Goal: Information Seeking & Learning: Check status

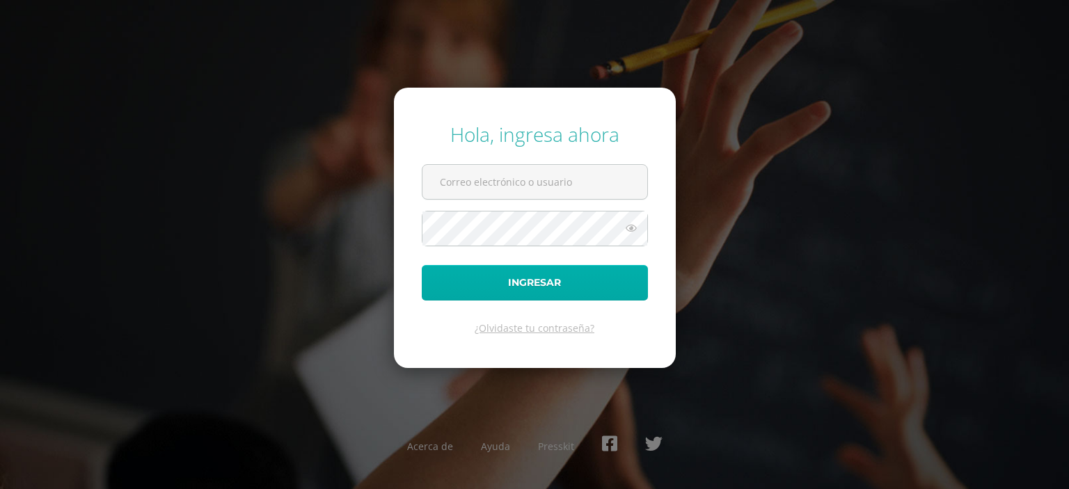
type input "elisapone86@gmail.com"
click at [603, 291] on button "Ingresar" at bounding box center [535, 282] width 226 height 35
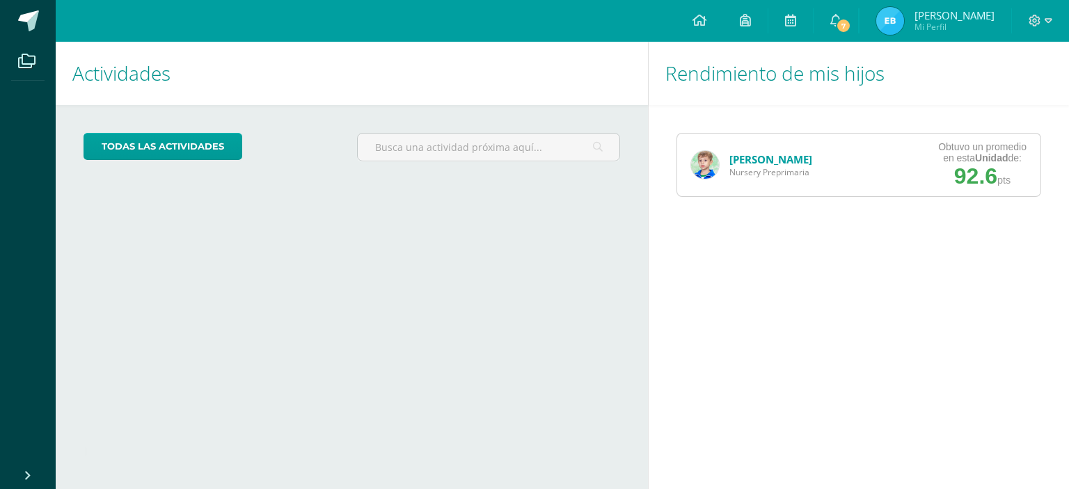
click at [766, 160] on link "[PERSON_NAME]" at bounding box center [770, 159] width 83 height 14
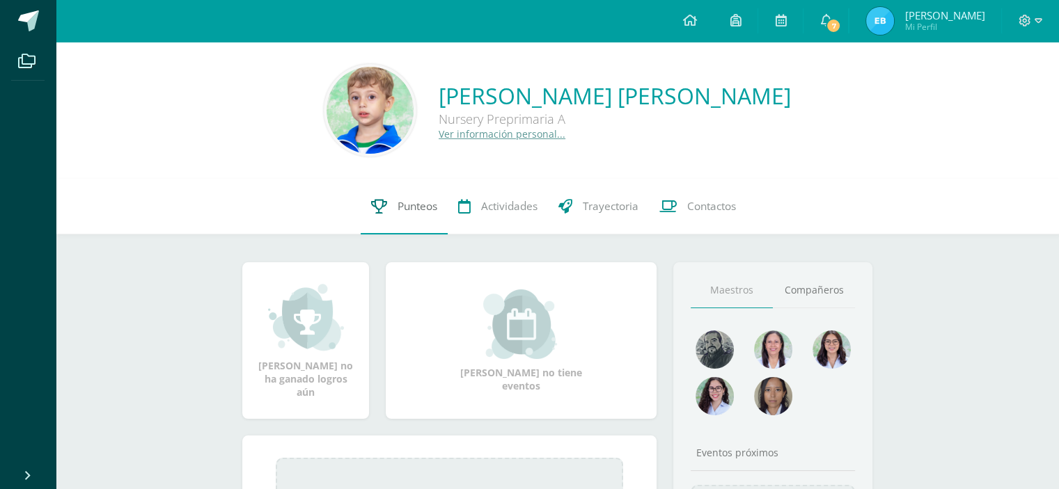
click at [429, 204] on span "Punteos" at bounding box center [417, 206] width 40 height 15
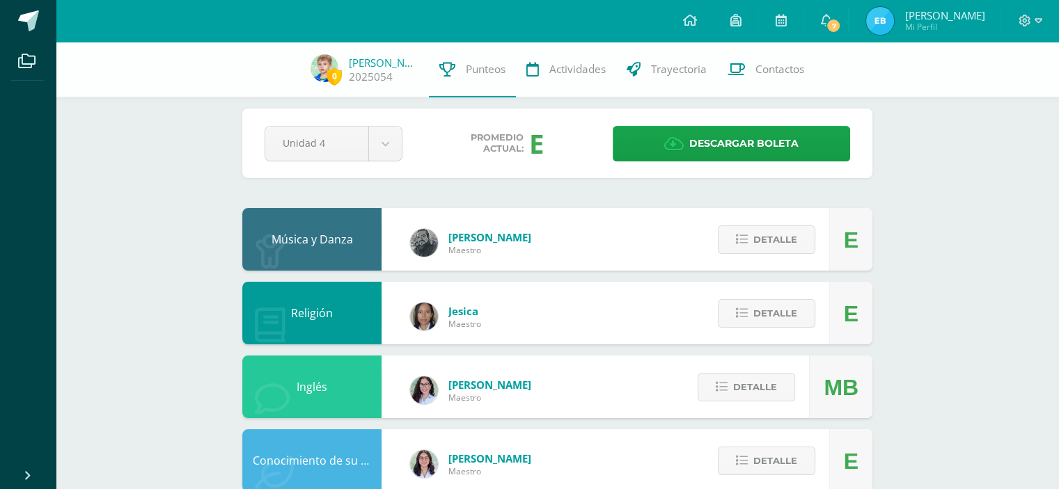
scroll to position [12, 0]
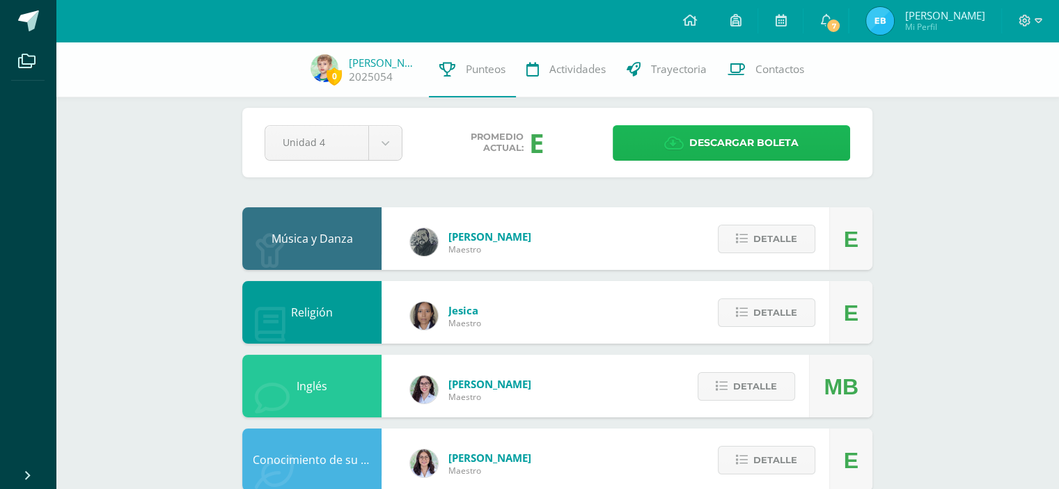
click at [708, 142] on span "Descargar boleta" at bounding box center [743, 143] width 109 height 34
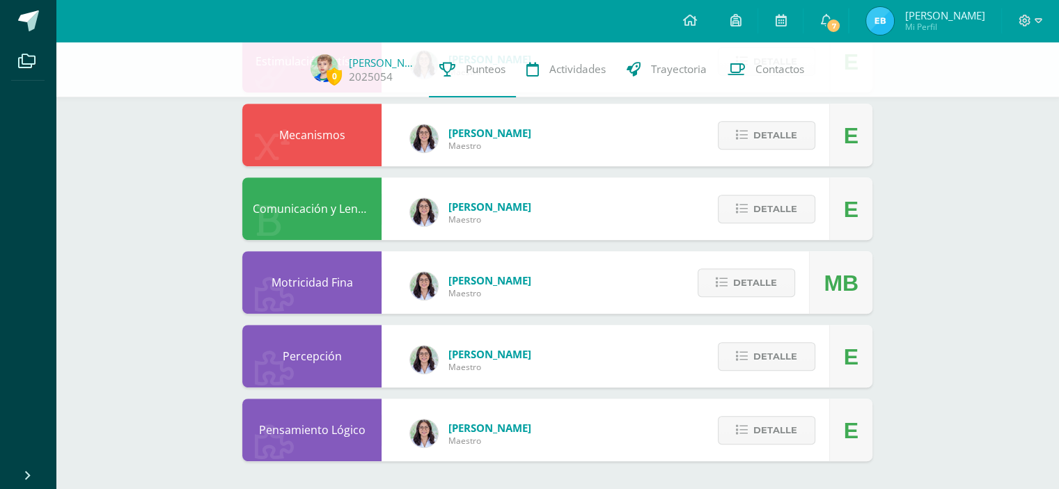
scroll to position [0, 0]
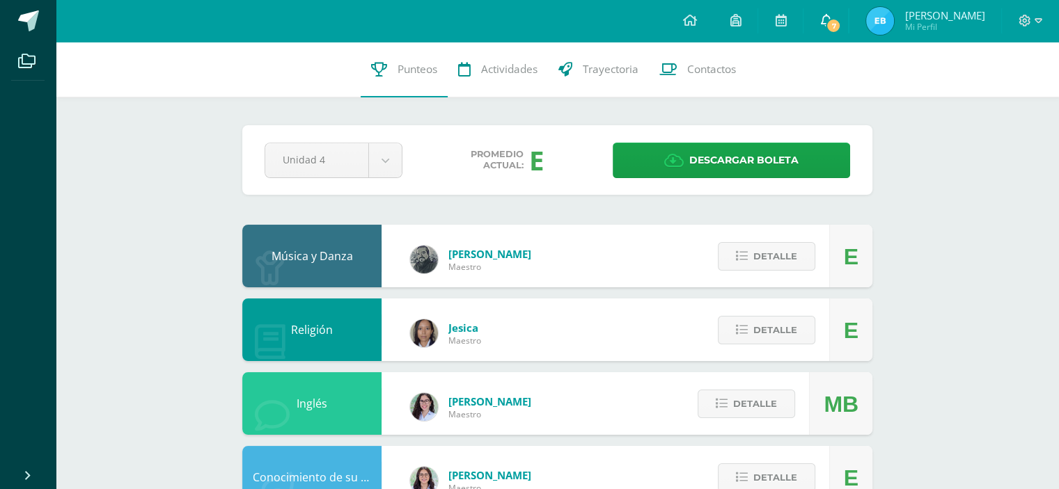
click at [841, 25] on span "7" at bounding box center [832, 25] width 15 height 15
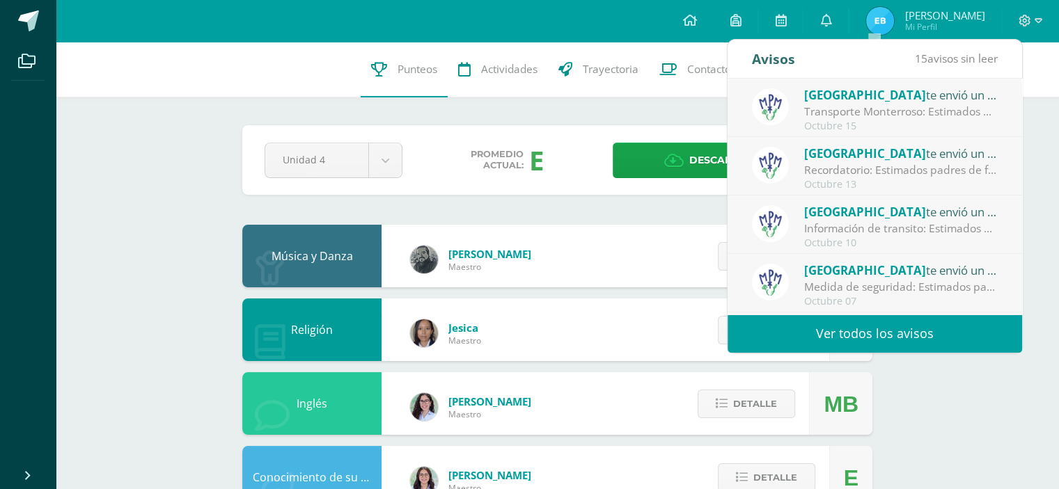
click at [857, 125] on div "Octubre 15" at bounding box center [900, 126] width 193 height 12
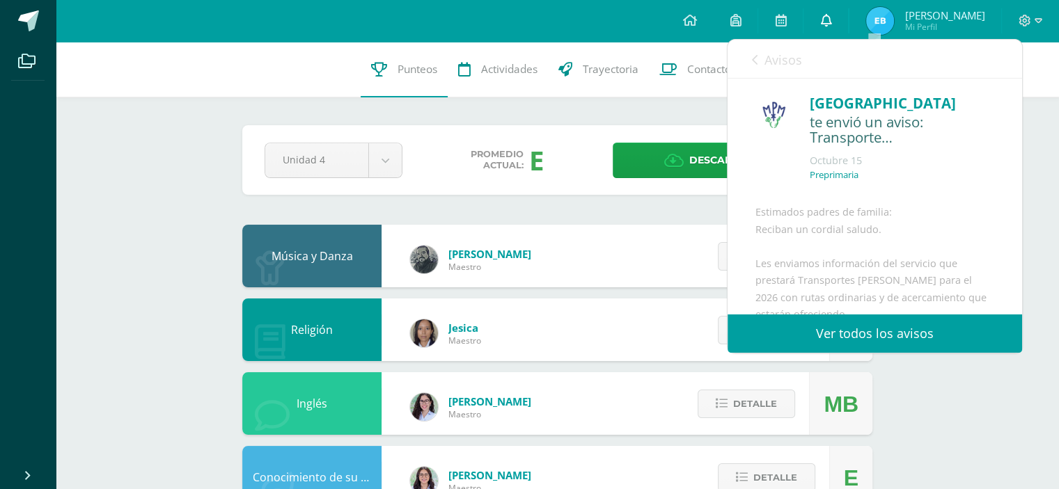
click at [831, 28] on span at bounding box center [825, 20] width 11 height 15
click at [917, 325] on link "Ver todos los avisos" at bounding box center [874, 334] width 294 height 38
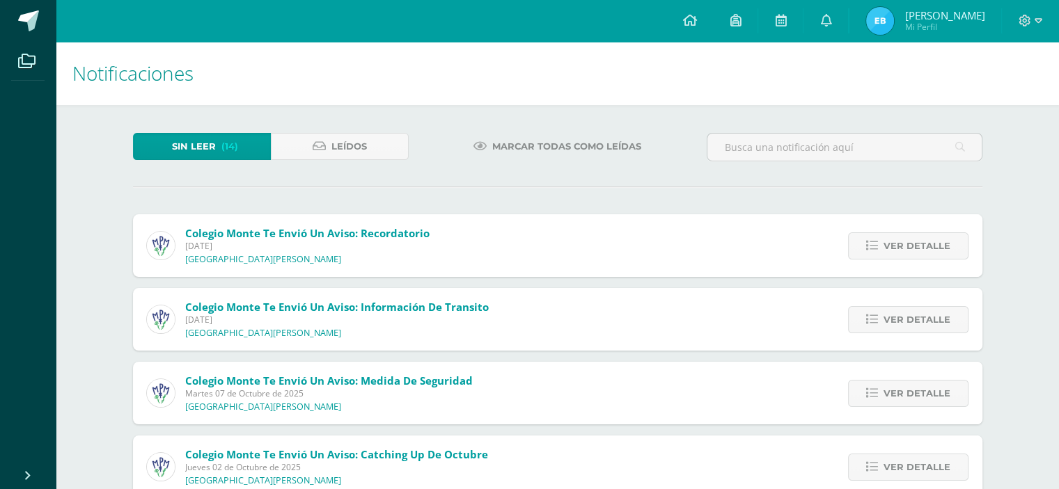
click at [245, 158] on link "Sin leer (14)" at bounding box center [202, 146] width 138 height 27
click at [903, 248] on span "Ver detalle" at bounding box center [916, 246] width 67 height 26
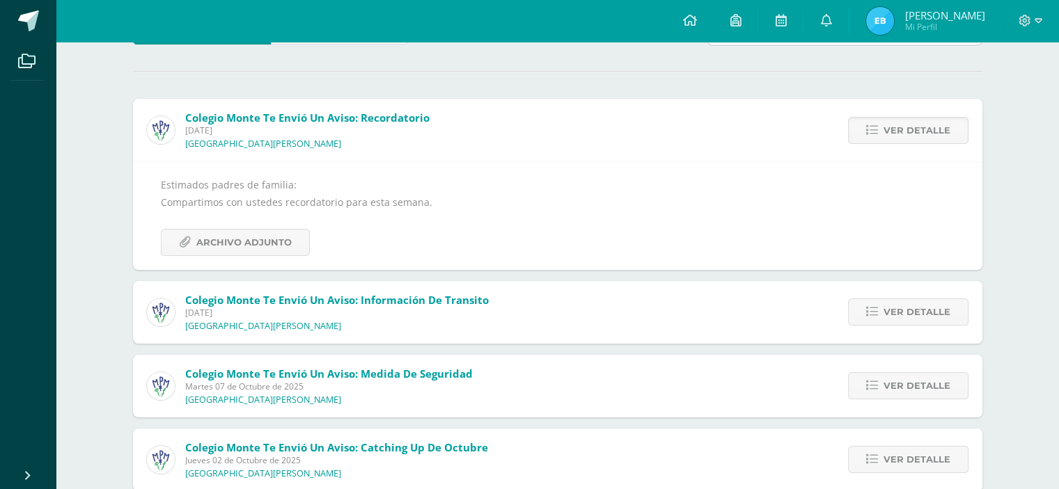
scroll to position [146, 0]
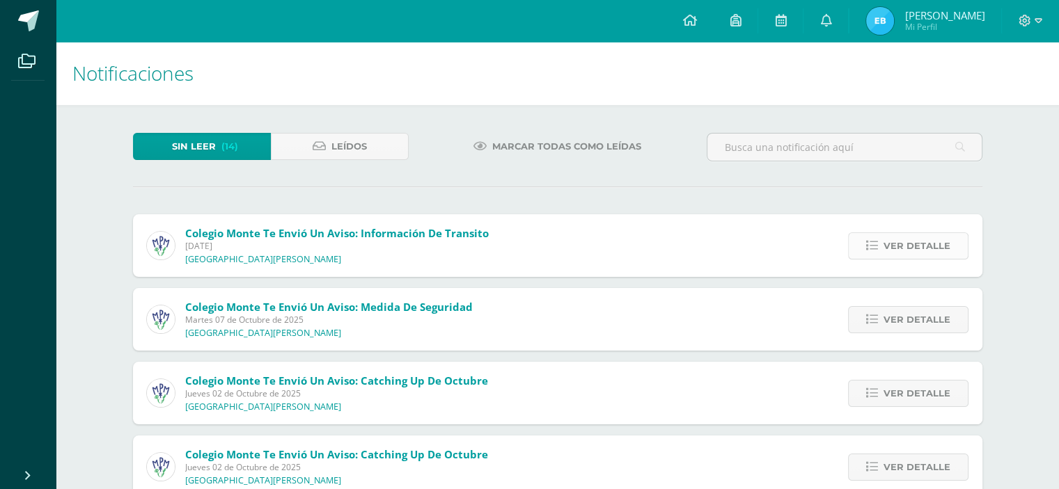
click at [933, 247] on span "Ver detalle" at bounding box center [916, 246] width 67 height 26
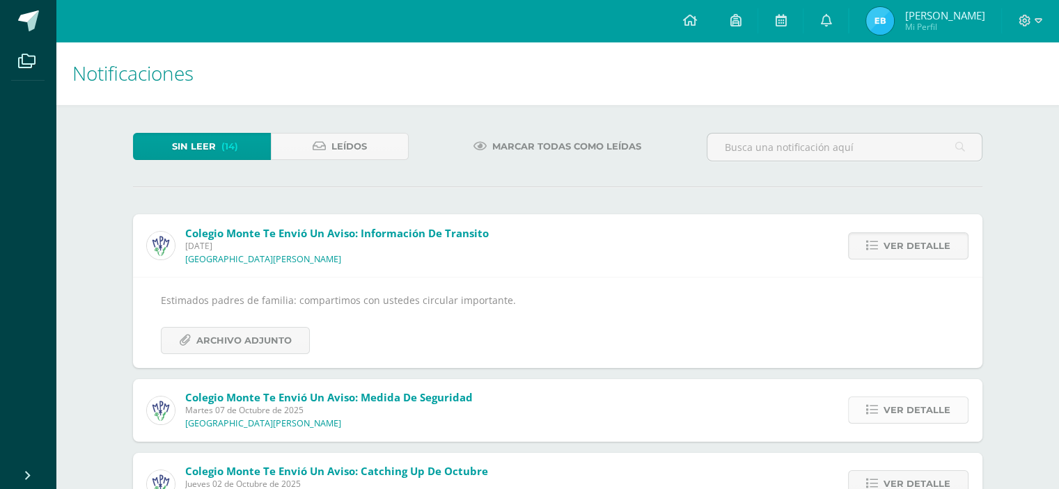
click at [885, 419] on span "Ver detalle" at bounding box center [916, 410] width 67 height 26
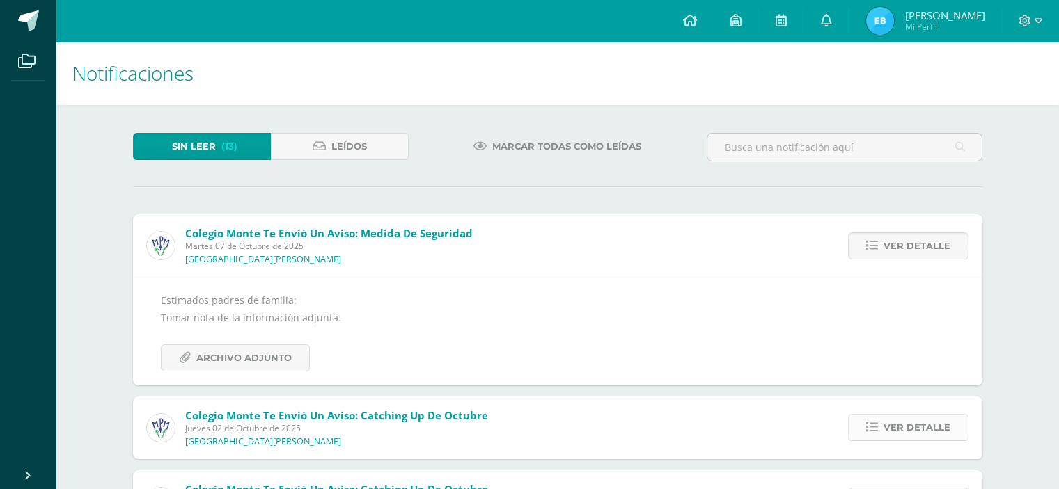
click at [910, 428] on span "Ver detalle" at bounding box center [916, 428] width 67 height 26
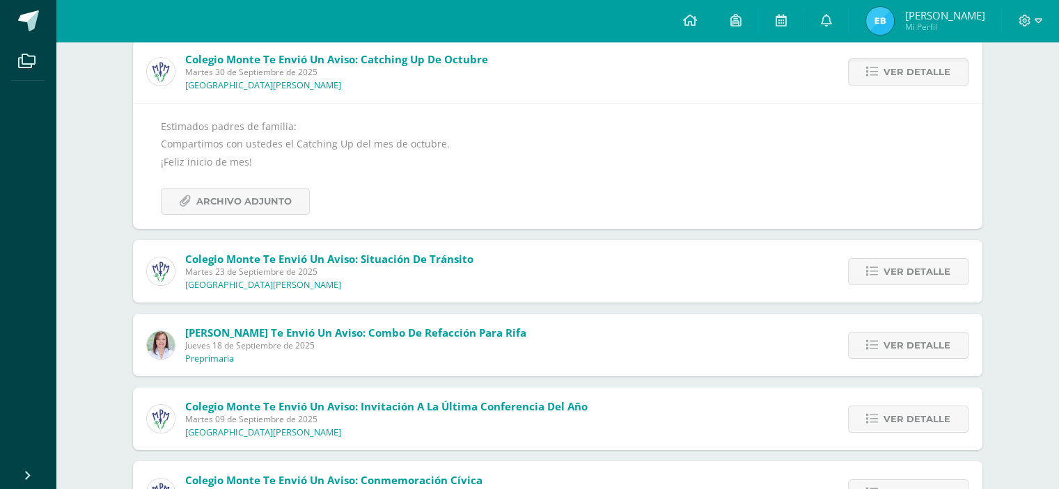
scroll to position [178, 0]
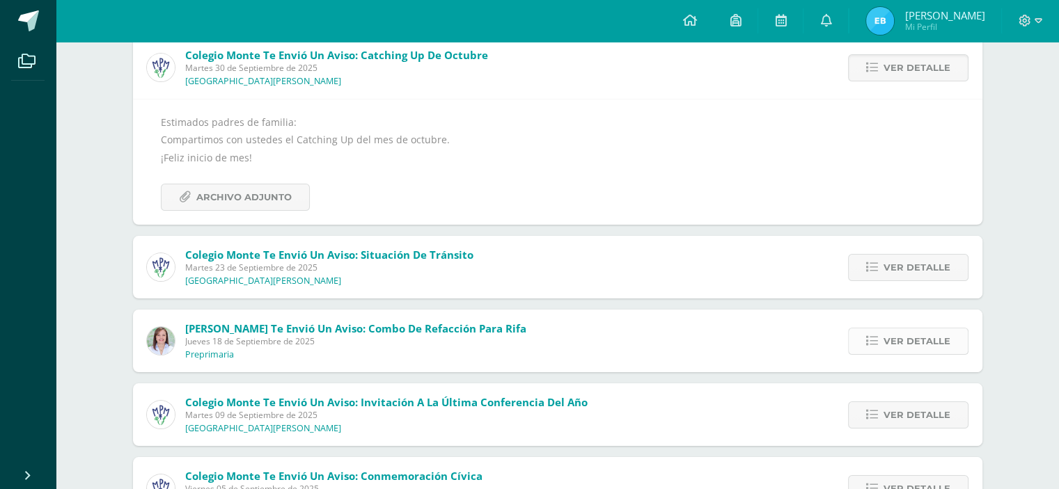
click at [937, 340] on span "Ver detalle" at bounding box center [916, 341] width 67 height 26
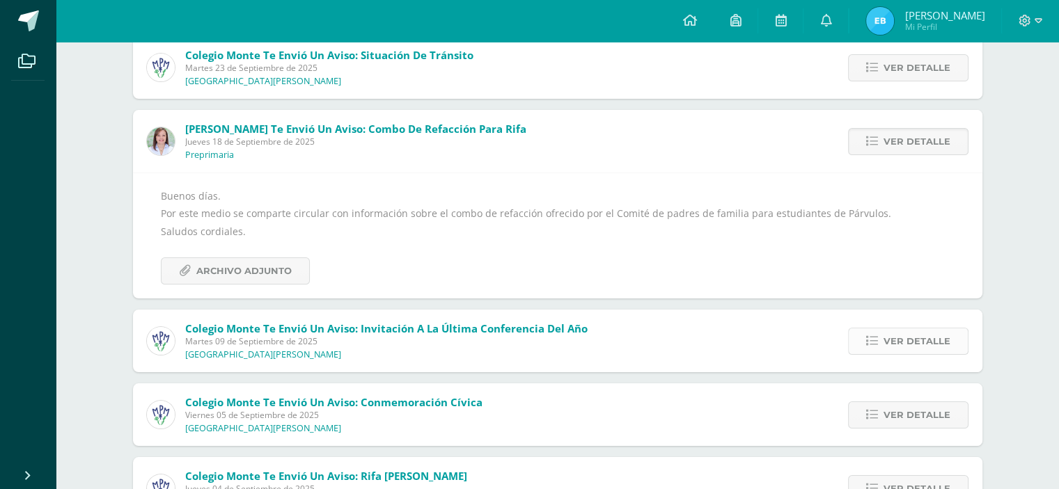
click at [949, 344] on link "Ver detalle" at bounding box center [908, 341] width 120 height 27
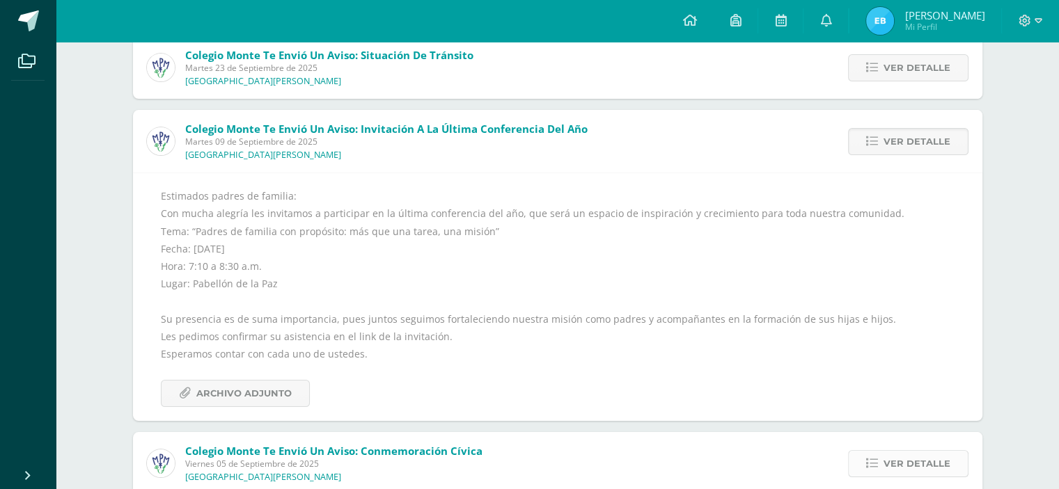
click at [922, 459] on span "Ver detalle" at bounding box center [916, 464] width 67 height 26
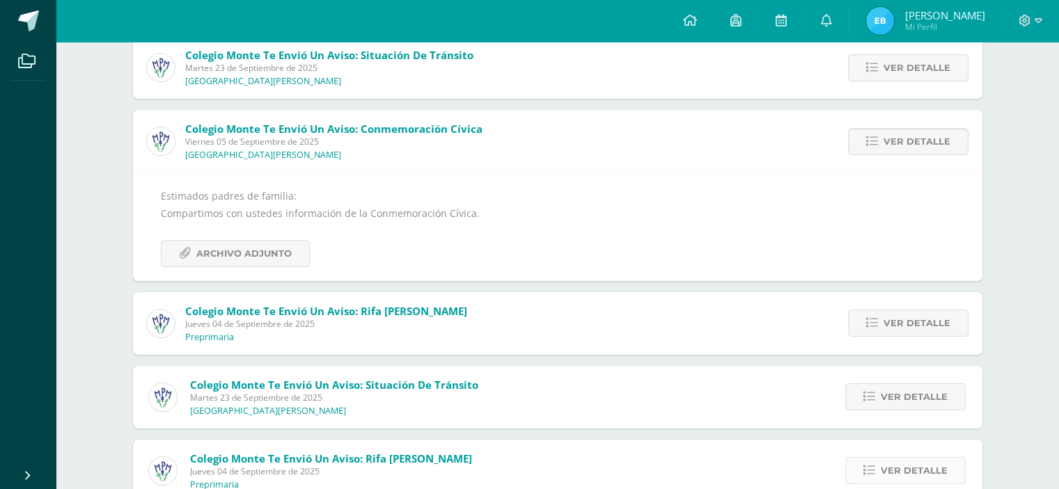
click at [935, 467] on span "Ver detalle" at bounding box center [913, 471] width 67 height 26
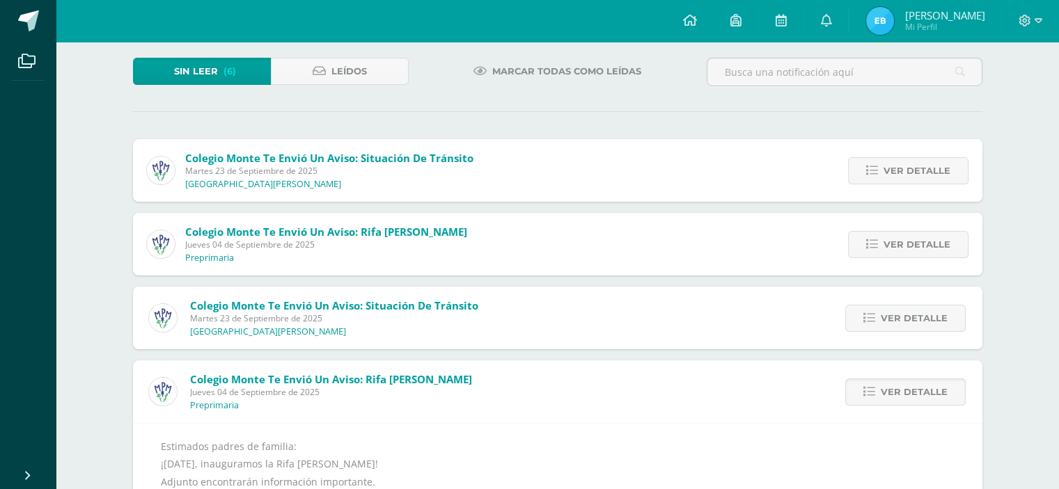
scroll to position [0, 0]
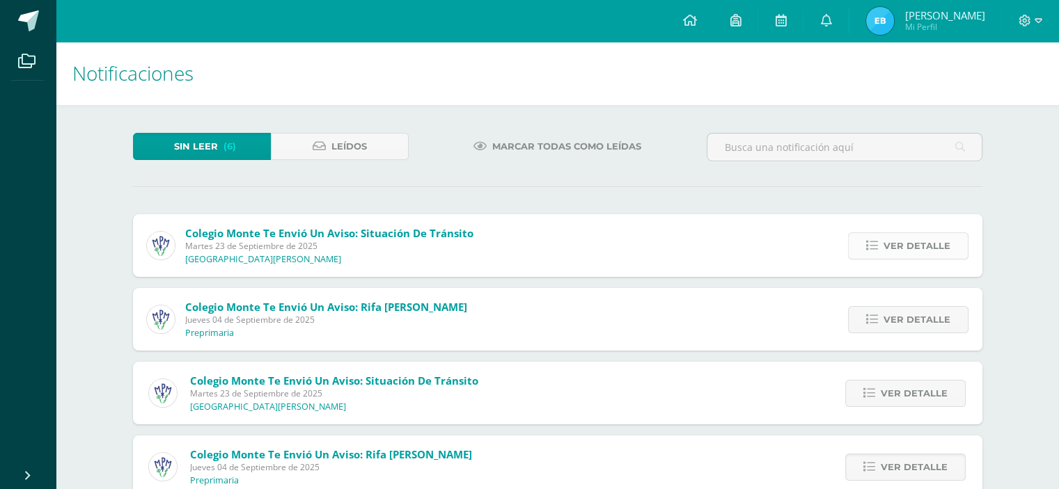
click at [934, 249] on span "Ver detalle" at bounding box center [916, 246] width 67 height 26
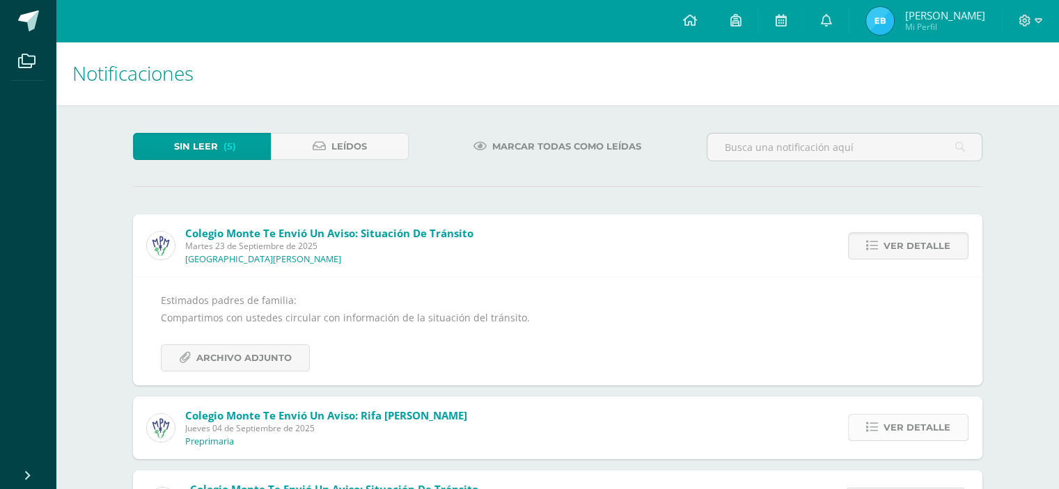
click at [938, 425] on span "Ver detalle" at bounding box center [916, 428] width 67 height 26
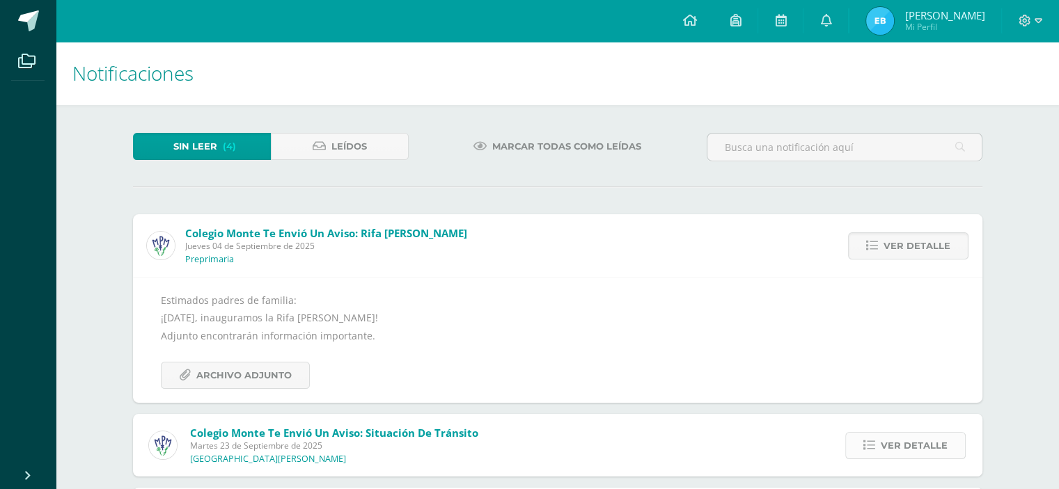
click at [941, 447] on span "Ver detalle" at bounding box center [913, 446] width 67 height 26
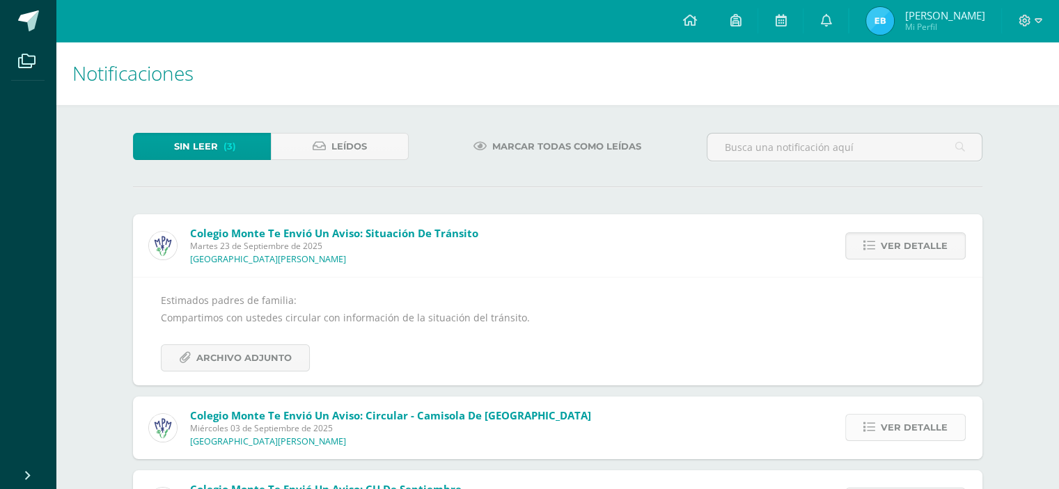
click at [929, 429] on span "Ver detalle" at bounding box center [913, 428] width 67 height 26
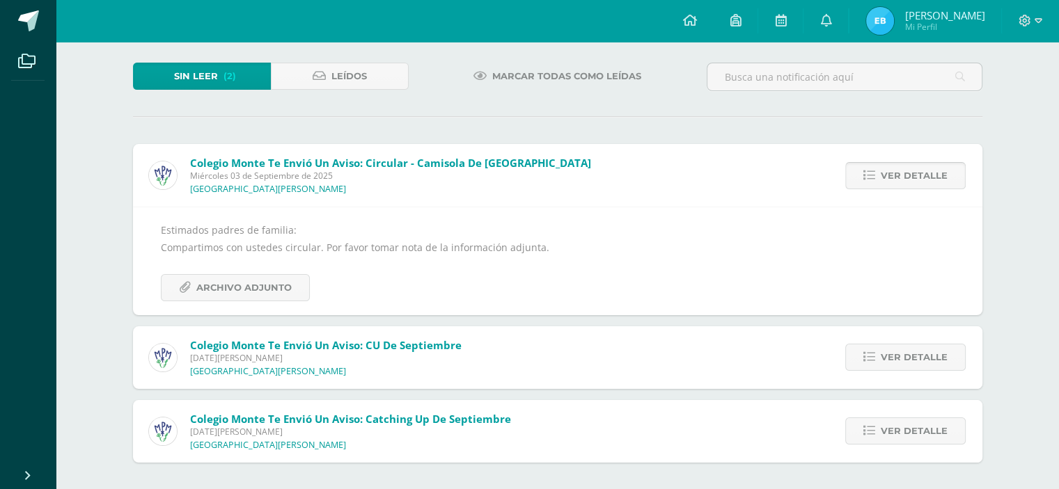
click at [929, 429] on span "Ver detalle" at bounding box center [913, 431] width 67 height 26
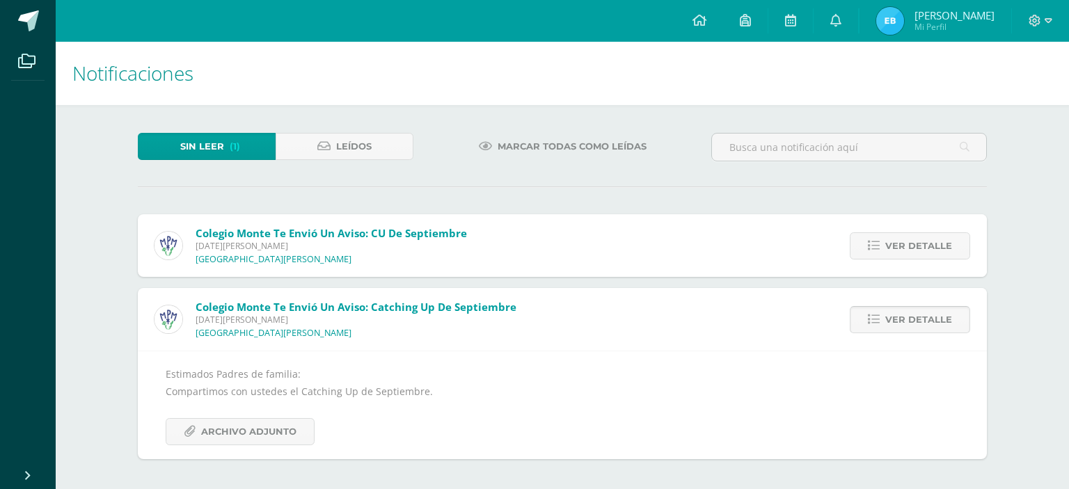
click at [914, 317] on span "Ver detalle" at bounding box center [918, 320] width 67 height 26
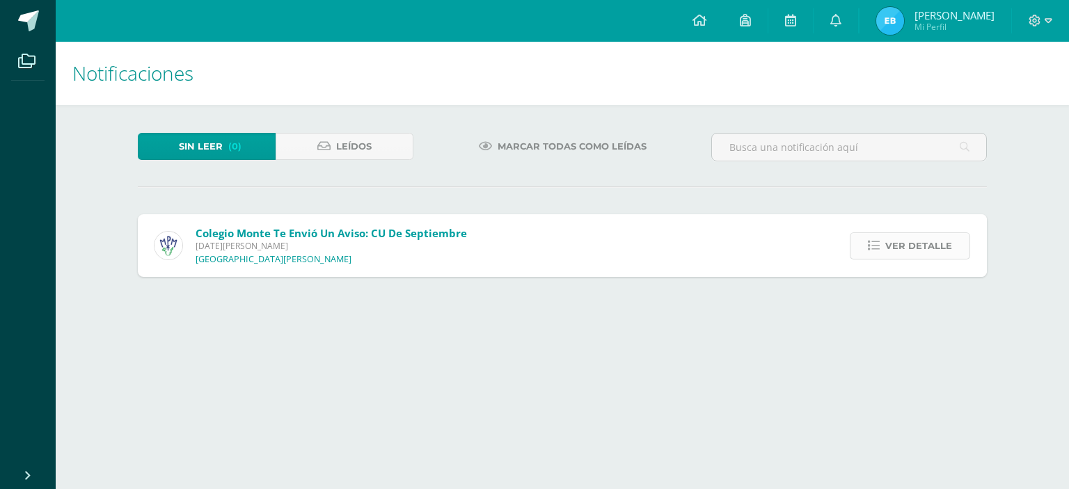
click at [914, 252] on span "Ver detalle" at bounding box center [918, 246] width 67 height 26
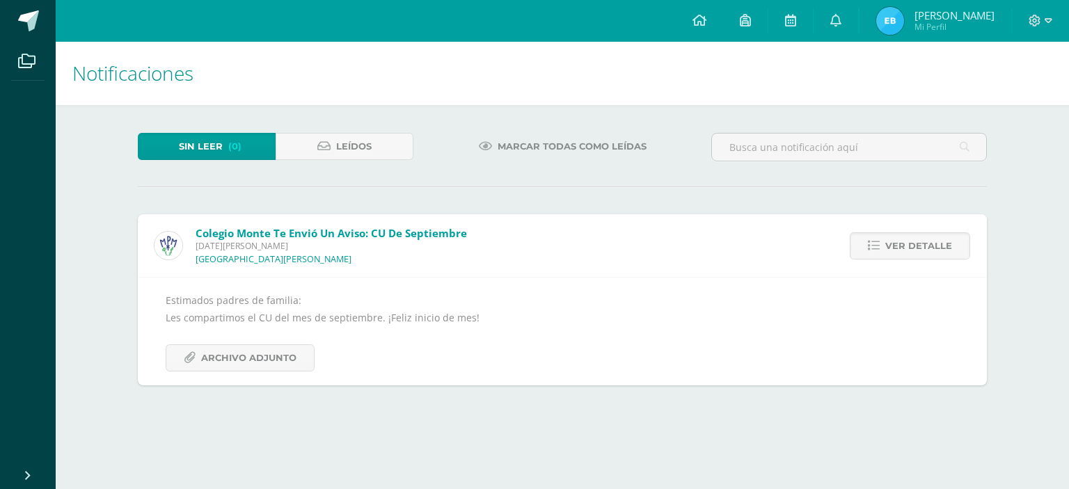
click at [690, 413] on html "Archivos Cerrar panel Configuración Cerrar sesión Elisa Mi Perfil Avisos 14 avi…" at bounding box center [534, 206] width 1069 height 413
click at [251, 149] on link "Sin leer (0)" at bounding box center [207, 146] width 138 height 27
click at [328, 145] on icon at bounding box center [323, 147] width 13 height 12
